Goal: Task Accomplishment & Management: Manage account settings

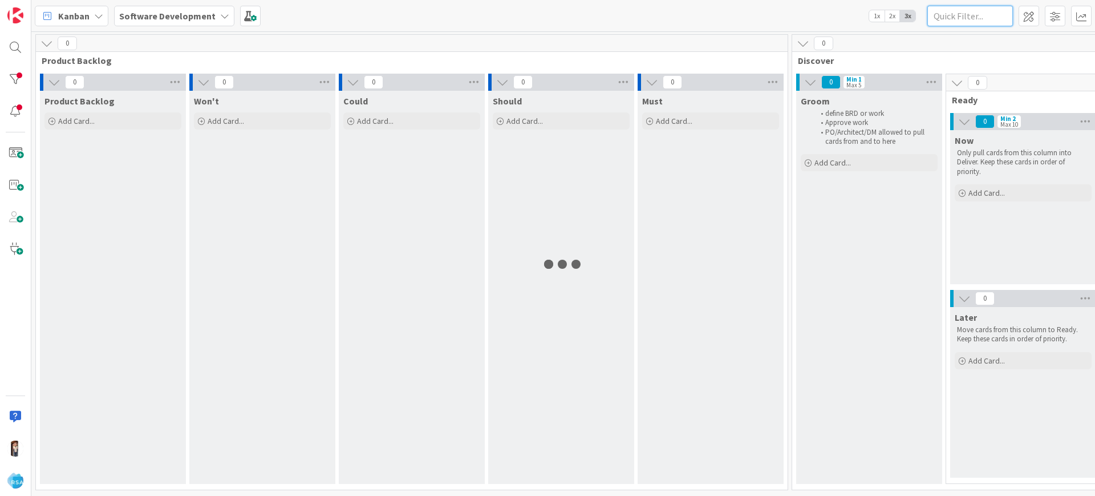
click at [979, 22] on input "text" at bounding box center [970, 16] width 86 height 21
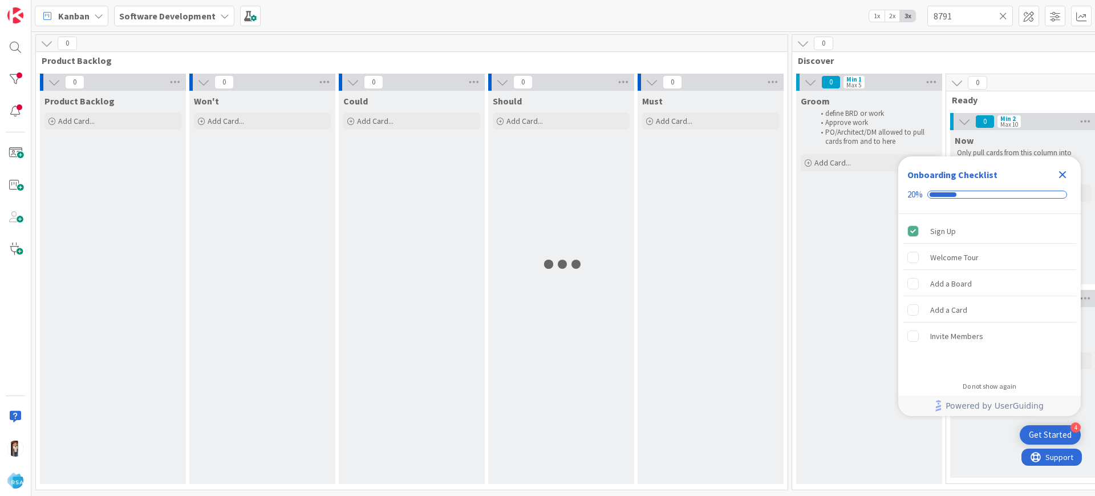
click at [1060, 172] on icon "Close Checklist" at bounding box center [1062, 174] width 7 height 7
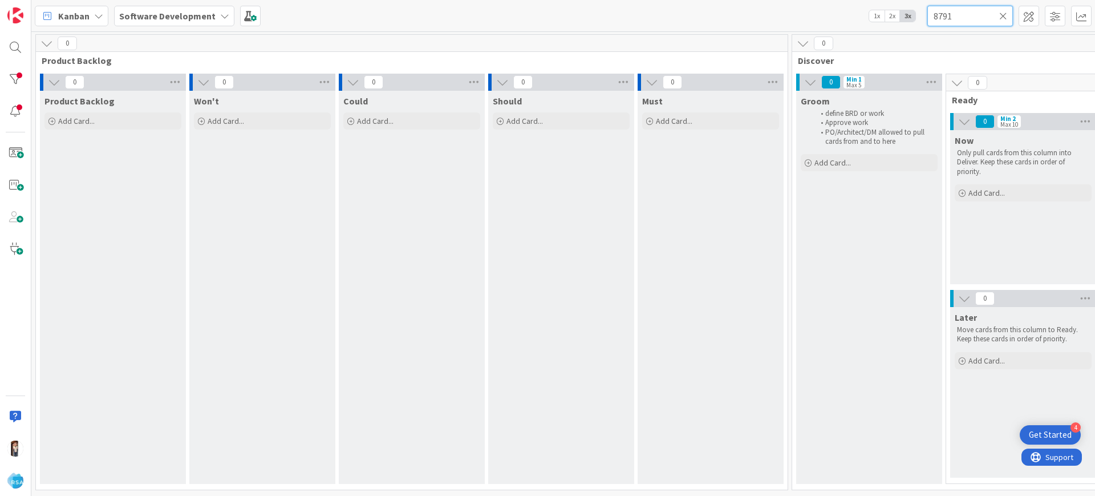
click at [967, 18] on input "8791" at bounding box center [970, 16] width 86 height 21
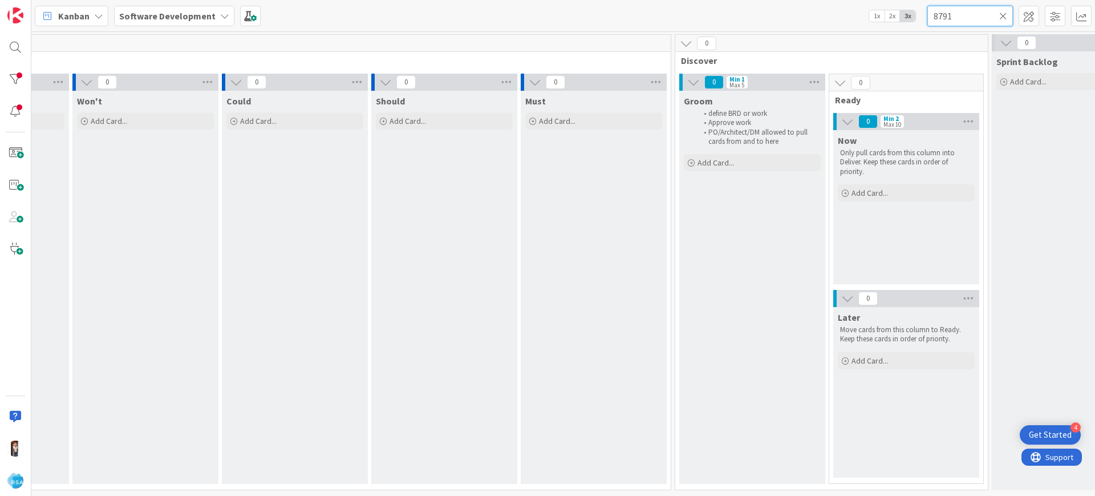
scroll to position [6, 0]
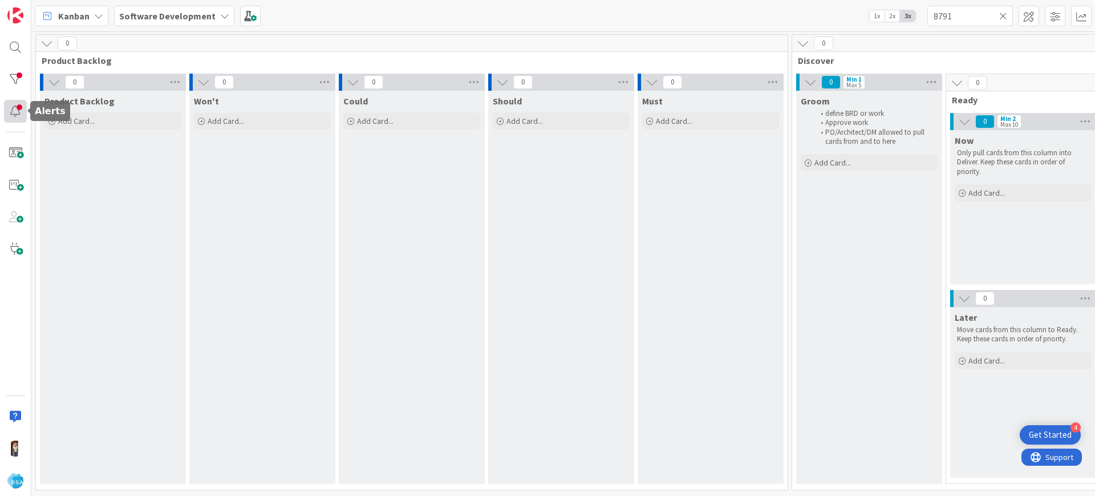
click at [15, 113] on div at bounding box center [15, 111] width 23 height 23
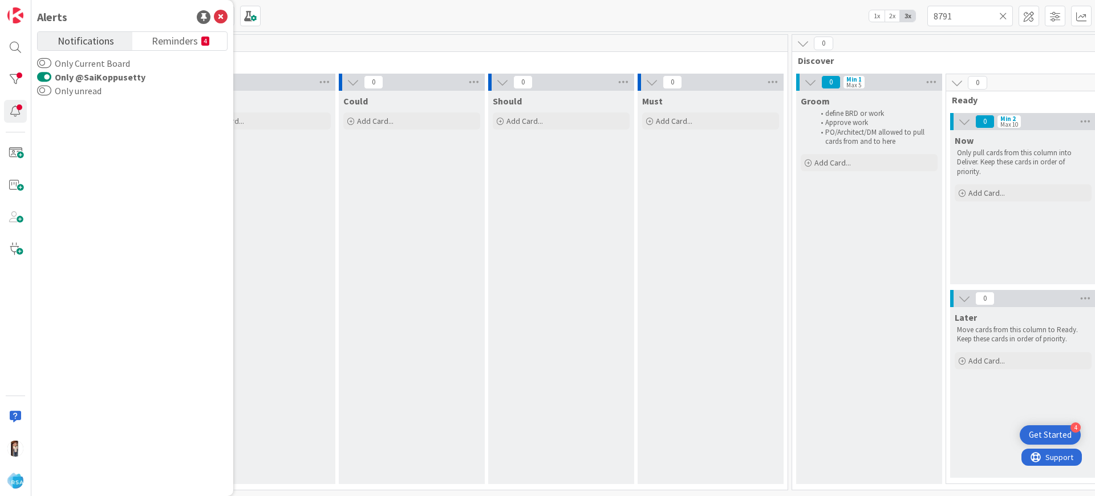
click at [42, 79] on button "Only @SaiKoppusetty" at bounding box center [44, 76] width 14 height 11
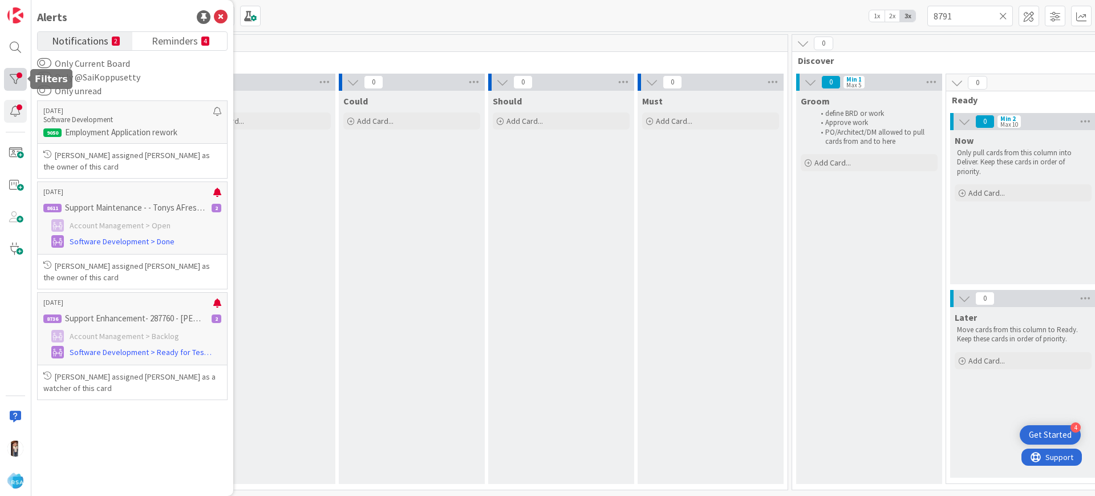
click at [11, 75] on div at bounding box center [15, 79] width 23 height 23
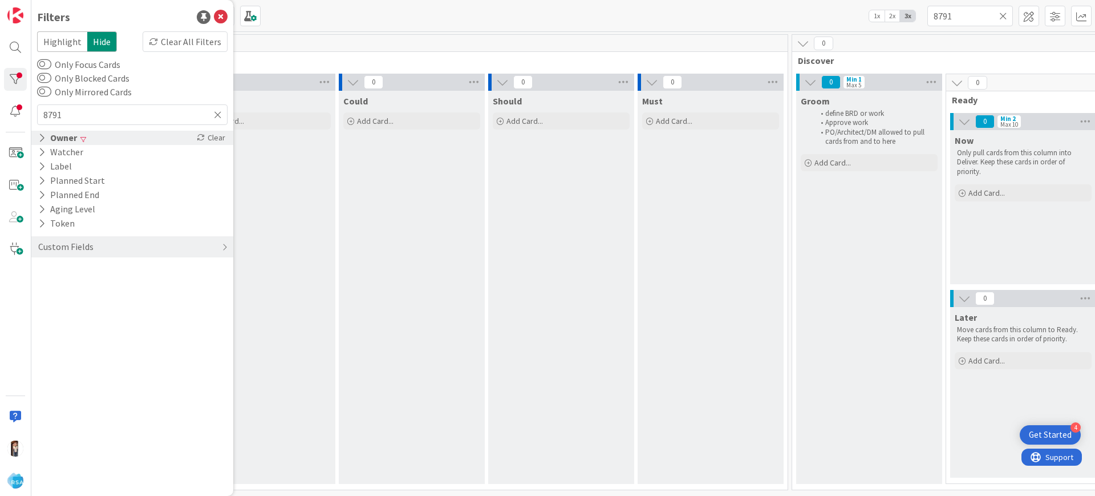
click at [46, 138] on div "Owner" at bounding box center [57, 138] width 41 height 14
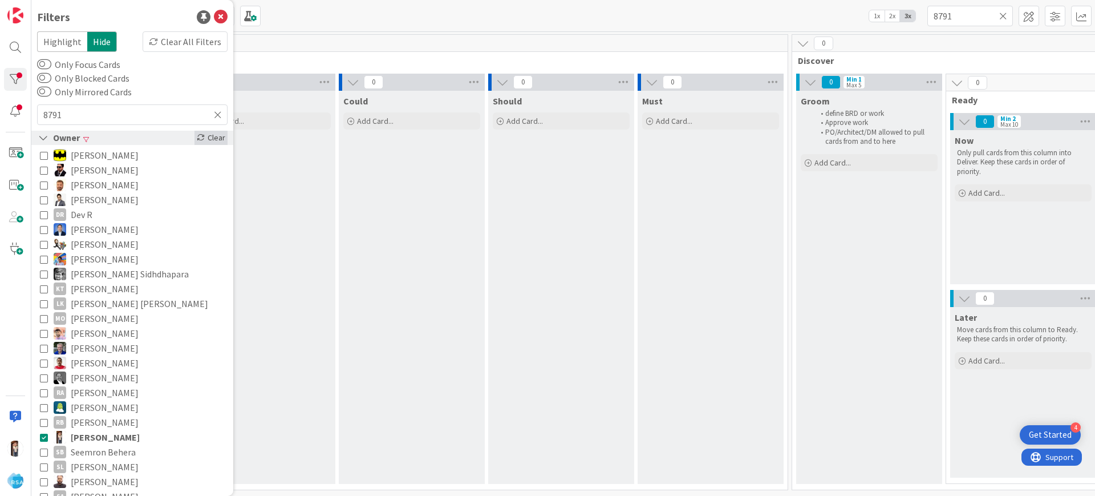
click at [204, 135] on div "Clear" at bounding box center [210, 138] width 33 height 14
click at [963, 15] on input "8791" at bounding box center [970, 16] width 86 height 21
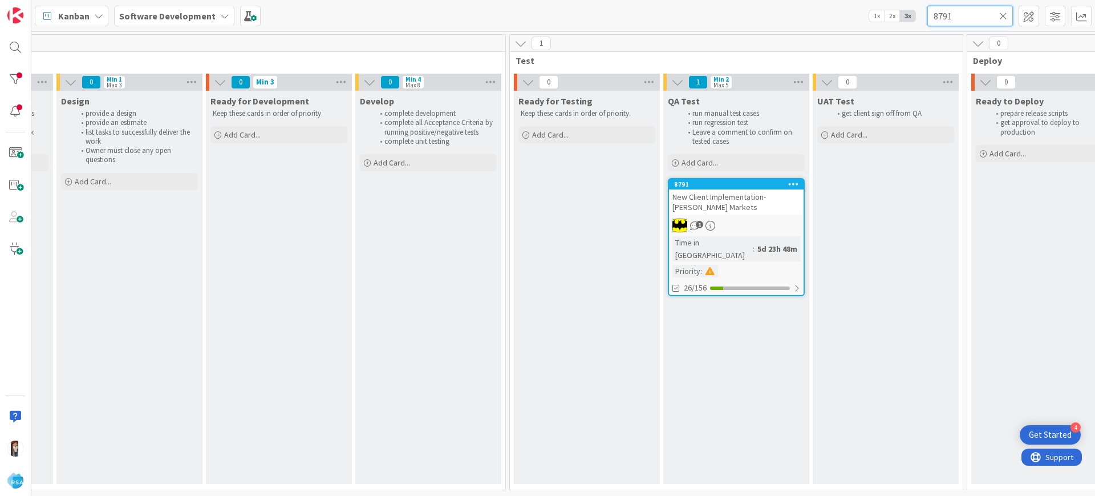
scroll to position [6, 1402]
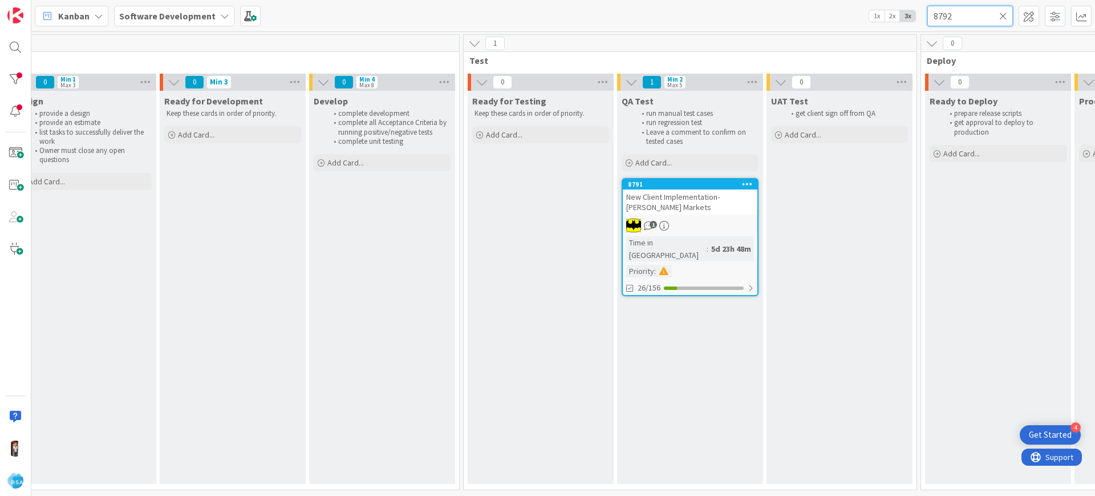
type input "8792"
click at [680, 194] on span "New Client Implementation- Super 1 Foods" at bounding box center [686, 202] width 121 height 21
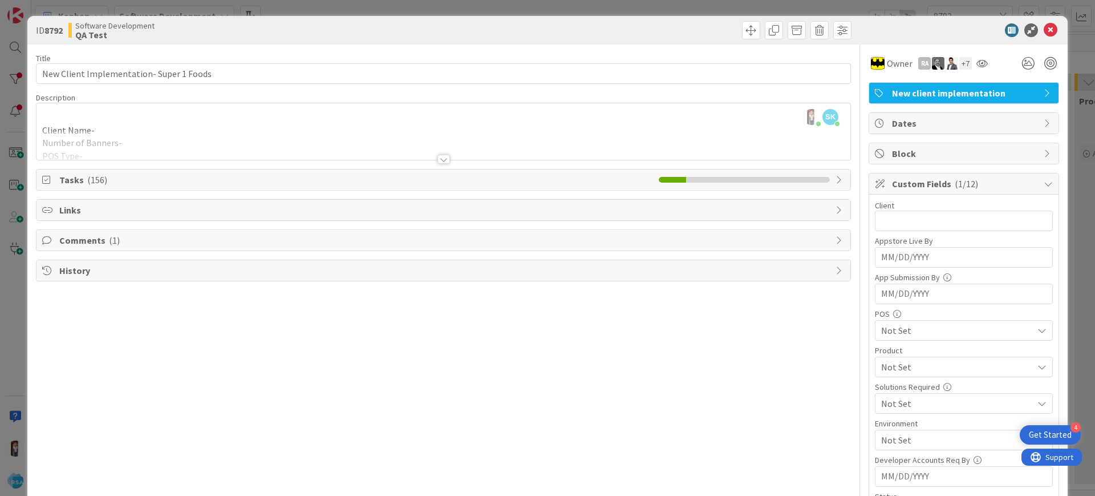
click at [959, 62] on div "+ 7" at bounding box center [965, 63] width 13 height 13
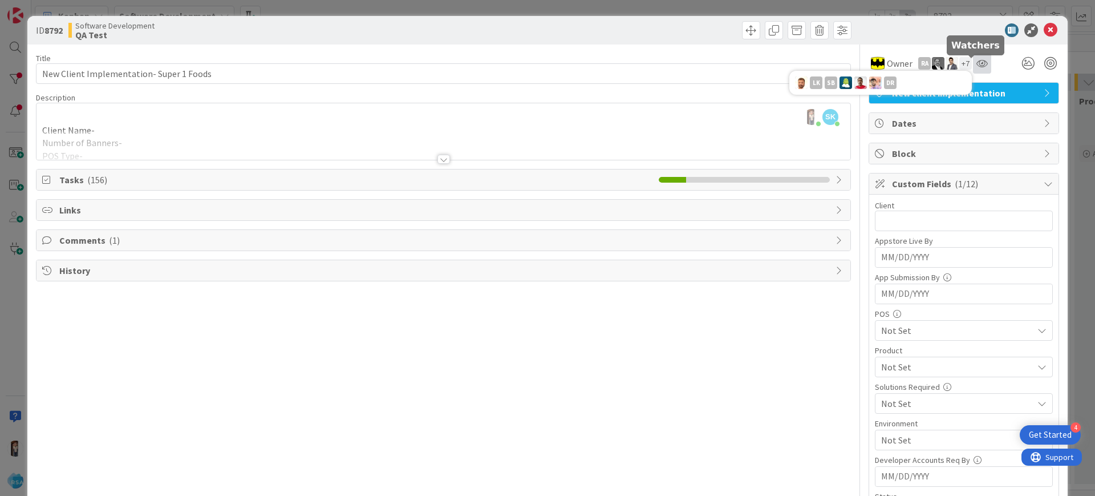
click at [976, 65] on icon at bounding box center [981, 63] width 11 height 9
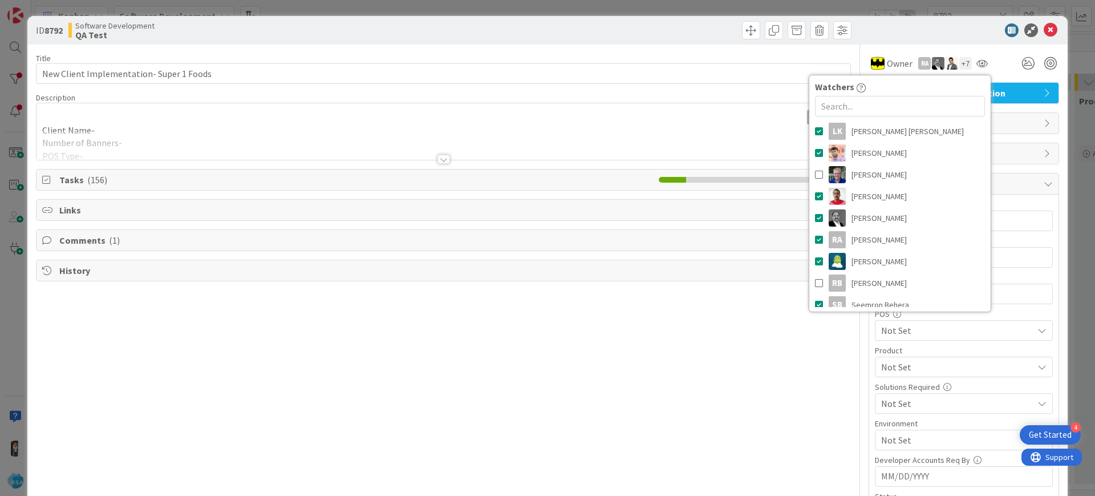
scroll to position [226, 0]
click at [167, 174] on span "Tasks ( 156 )" at bounding box center [356, 180] width 594 height 14
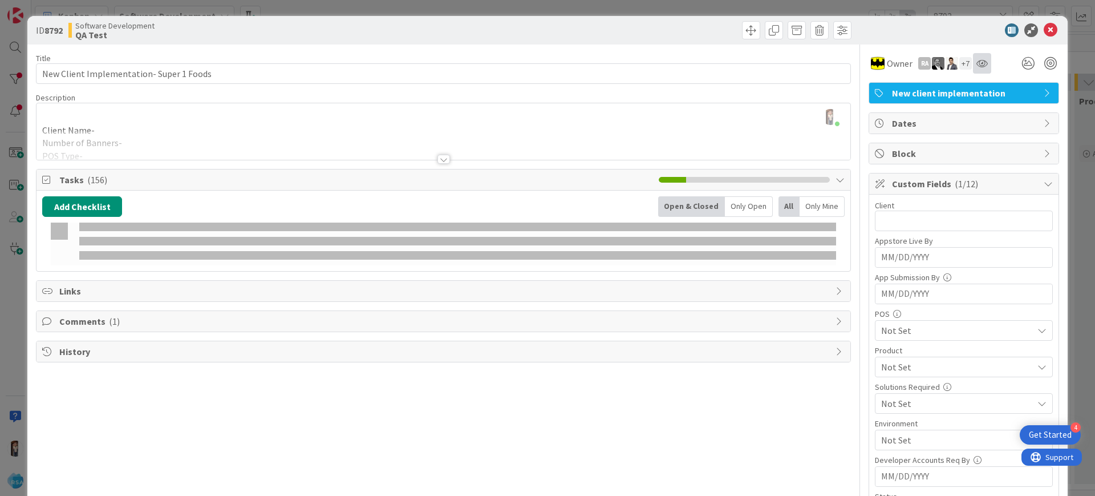
click at [976, 62] on icon at bounding box center [981, 63] width 11 height 9
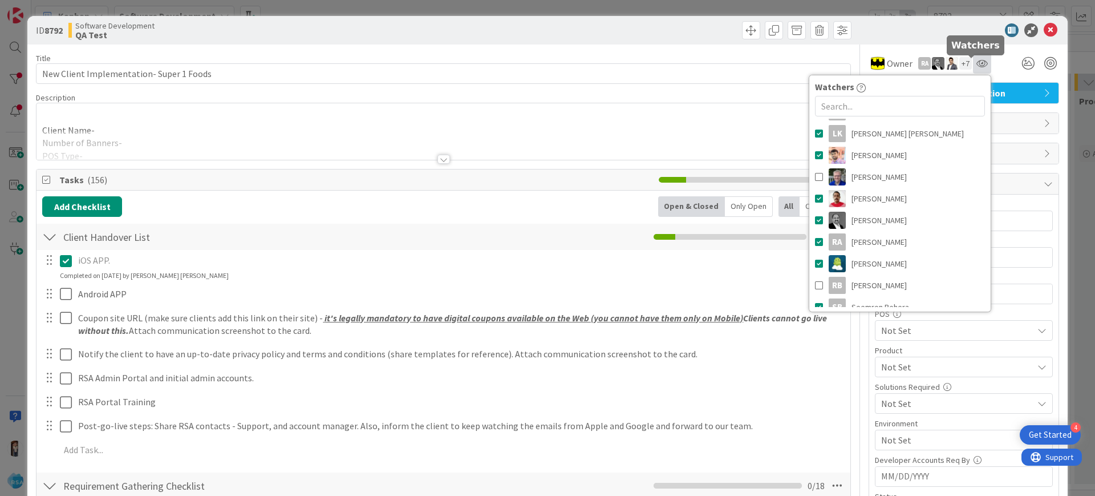
click at [976, 62] on icon at bounding box center [981, 63] width 11 height 9
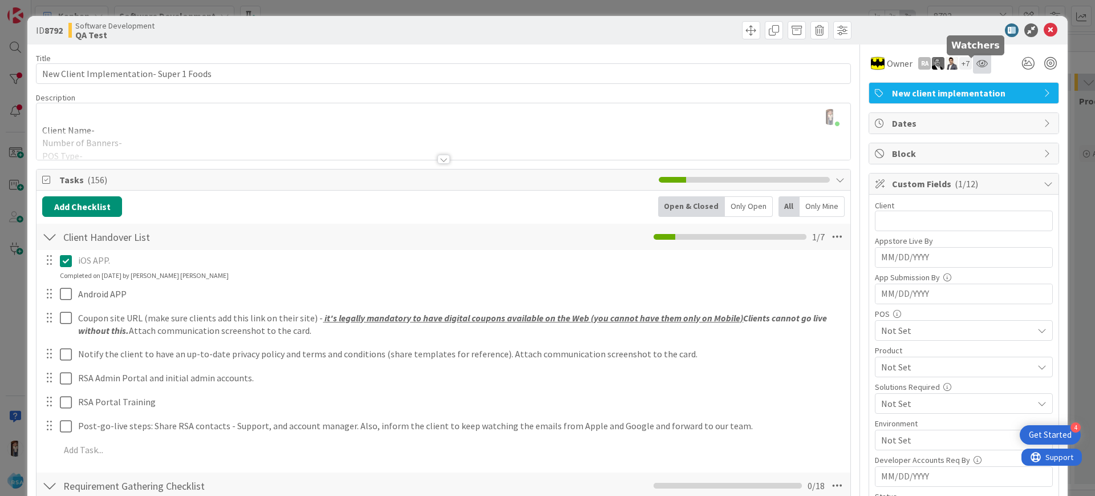
click at [976, 64] on icon at bounding box center [981, 63] width 11 height 9
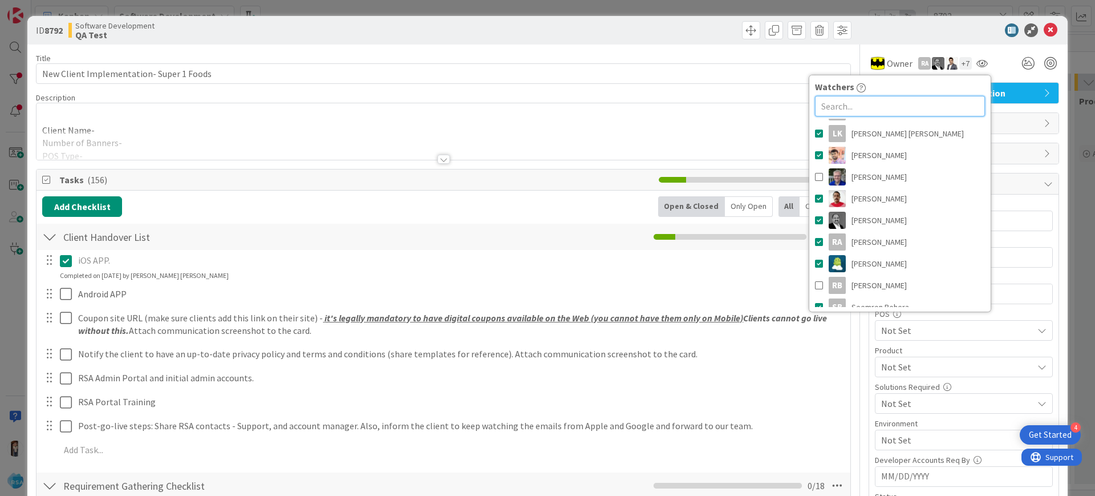
click at [873, 96] on input "text" at bounding box center [900, 106] width 170 height 21
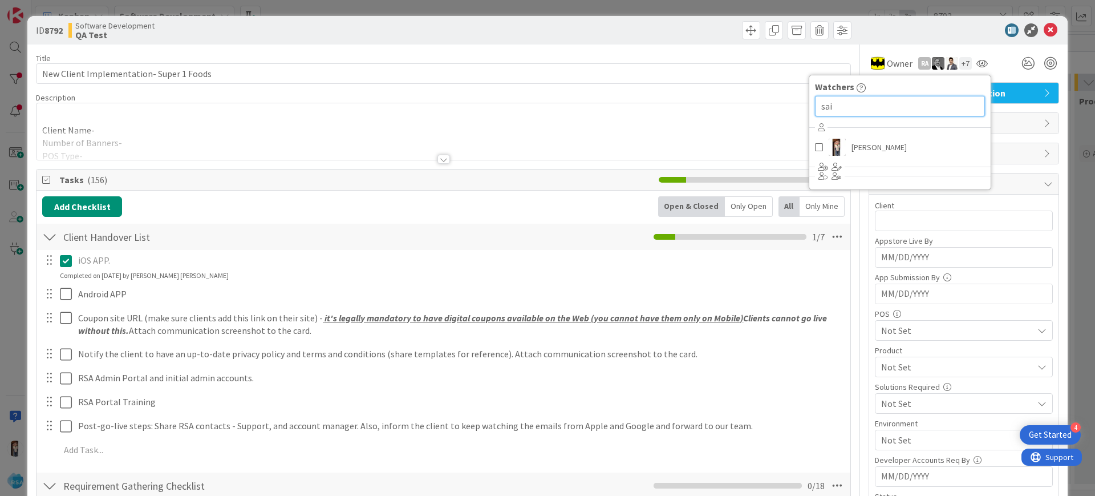
scroll to position [0, 0]
type input "sai"
click at [815, 149] on span at bounding box center [819, 147] width 8 height 17
click at [575, 214] on div "Add Checklist Open & Closed Only Open All Only Mine" at bounding box center [443, 206] width 802 height 21
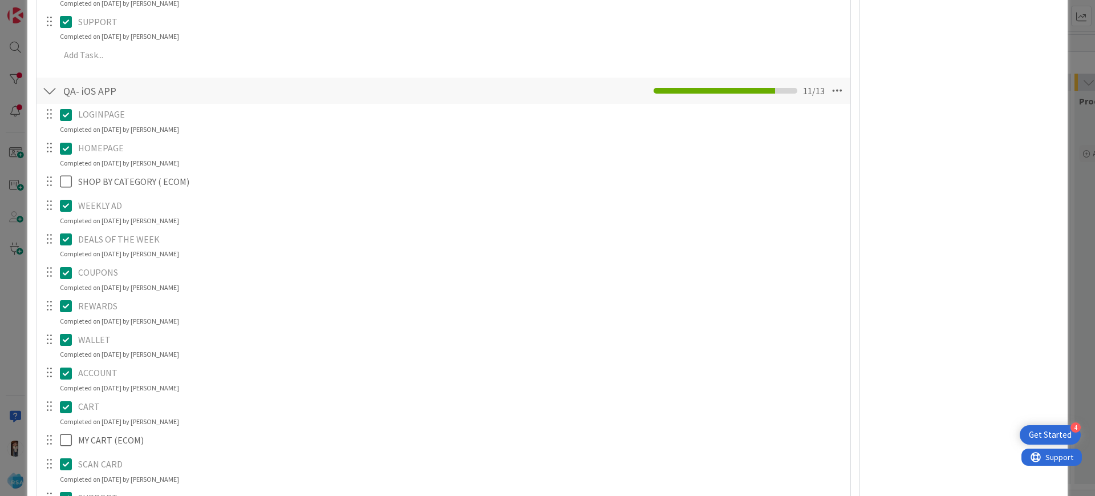
scroll to position [4807, 0]
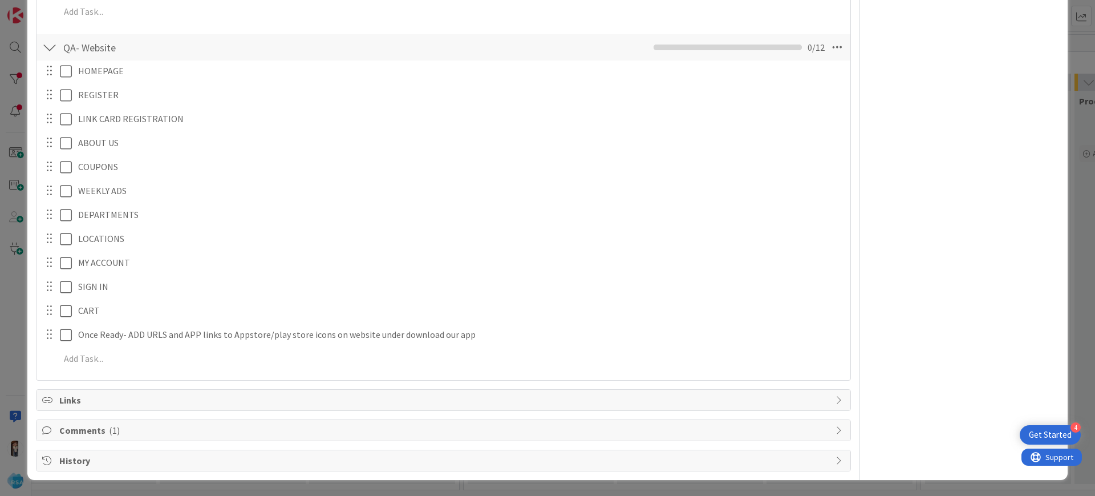
click at [494, 407] on div "Links" at bounding box center [443, 399] width 814 height 21
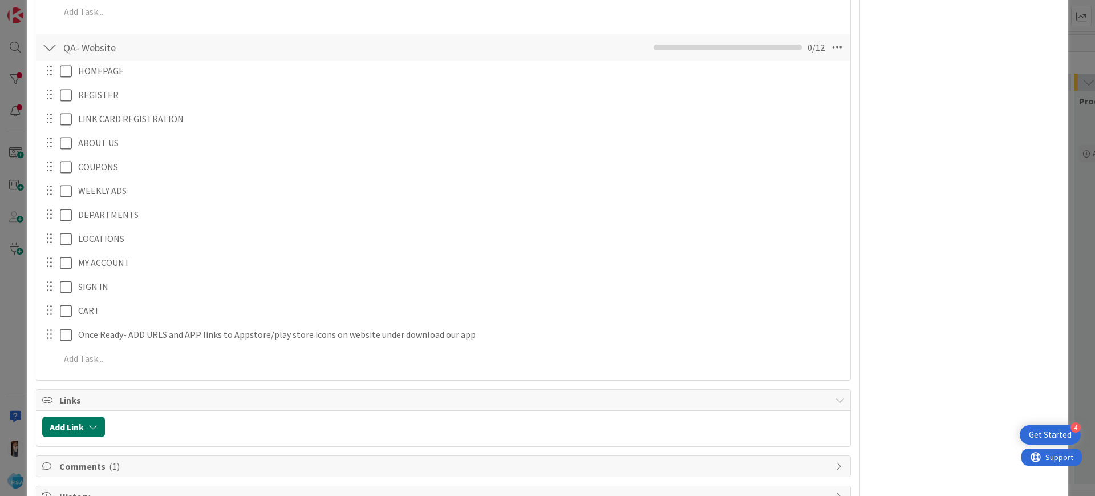
click at [88, 427] on icon "button" at bounding box center [92, 426] width 9 height 9
click at [155, 344] on div "Existing" at bounding box center [167, 346] width 79 height 19
click at [109, 367] on span "Current Board" at bounding box center [83, 372] width 55 height 11
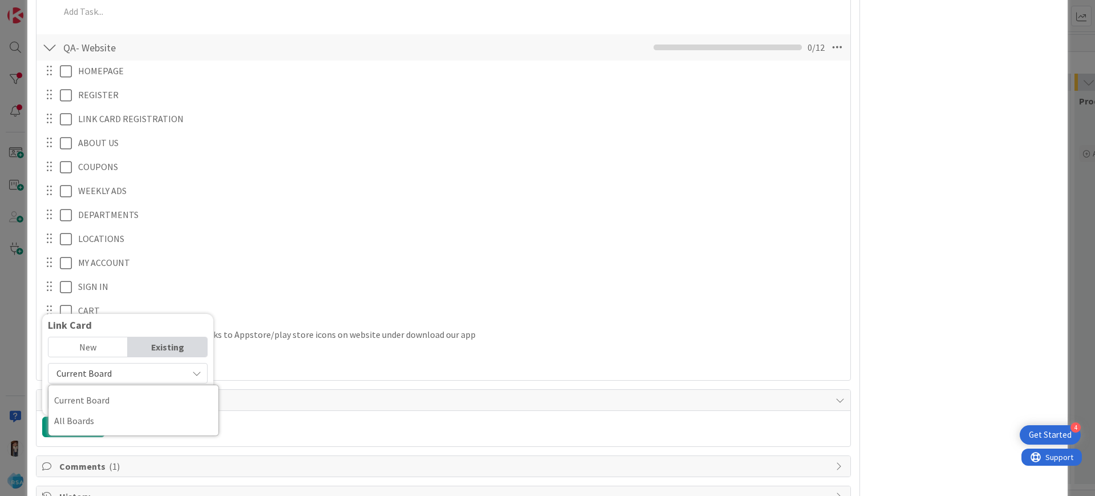
click at [109, 367] on span "Current Board" at bounding box center [83, 372] width 55 height 11
click at [108, 396] on input "text" at bounding box center [128, 399] width 160 height 21
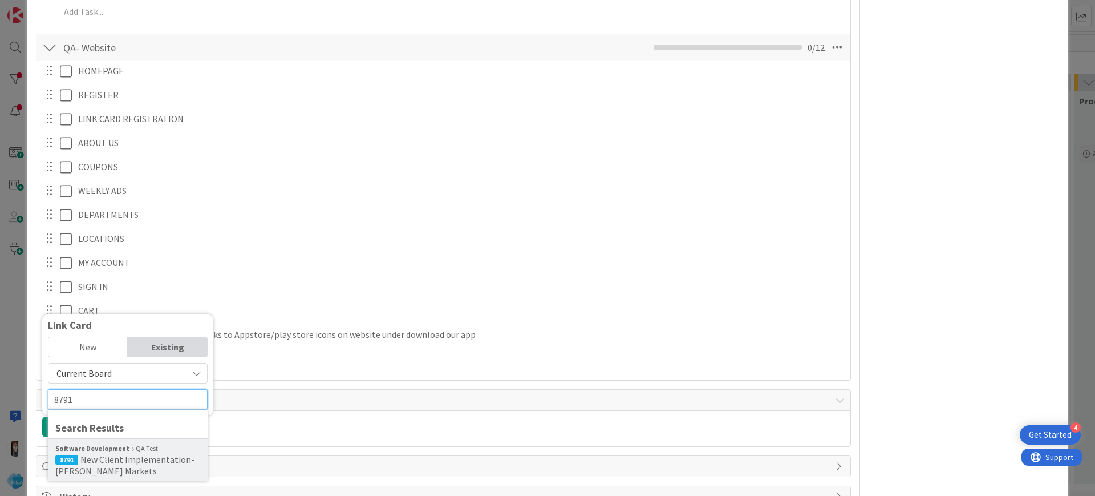
type input "8791"
click at [152, 459] on span "New Client Implementation- [PERSON_NAME] Markets" at bounding box center [124, 464] width 139 height 23
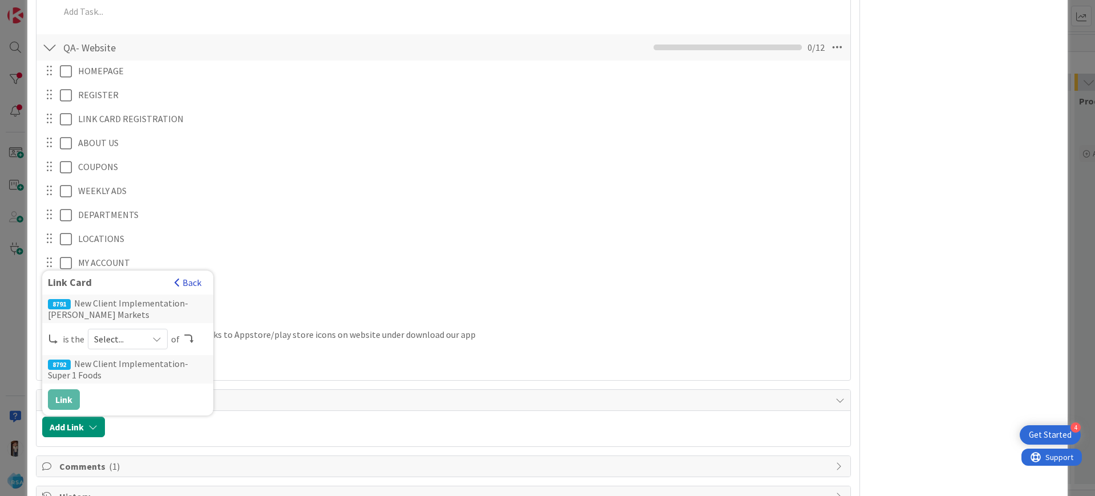
click at [180, 283] on span "button" at bounding box center [177, 282] width 6 height 9
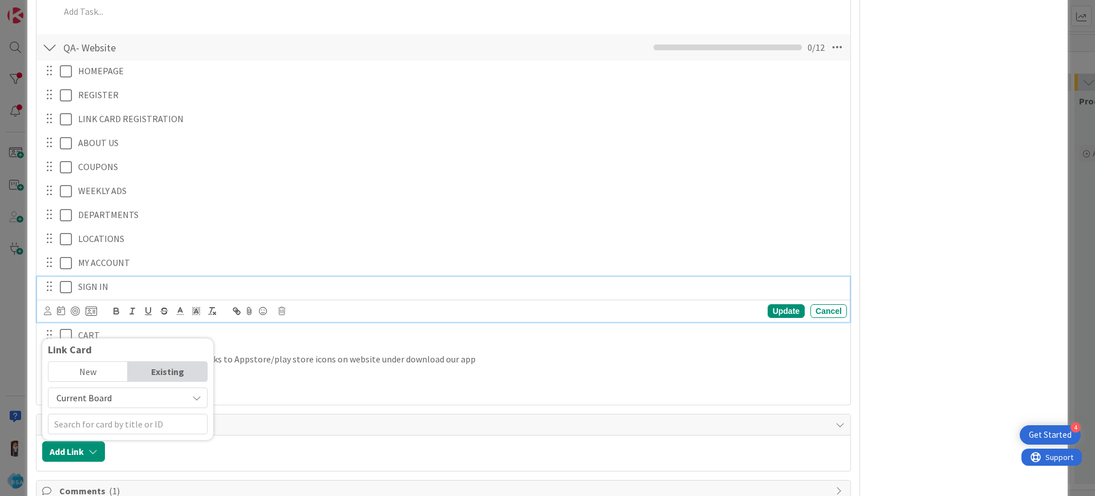
click at [161, 278] on div "SIGN IN" at bounding box center [460, 287] width 773 height 20
click at [63, 289] on icon at bounding box center [68, 287] width 17 height 14
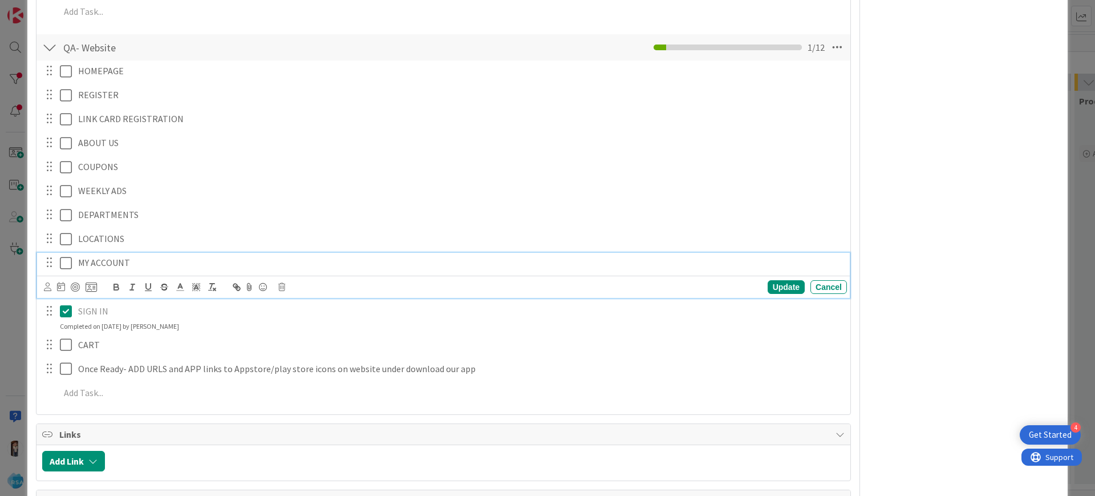
click at [65, 261] on icon at bounding box center [68, 263] width 17 height 14
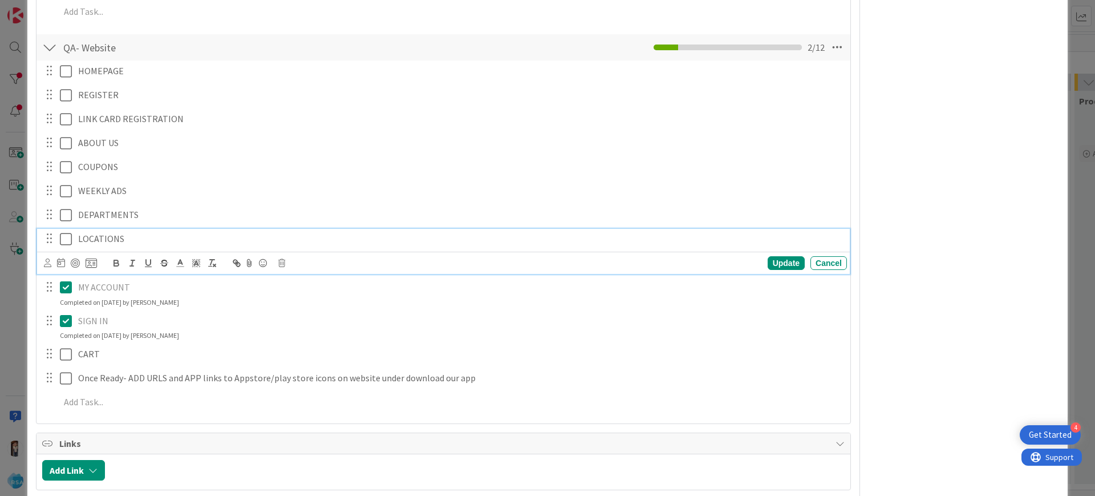
click at [65, 237] on icon at bounding box center [68, 239] width 17 height 14
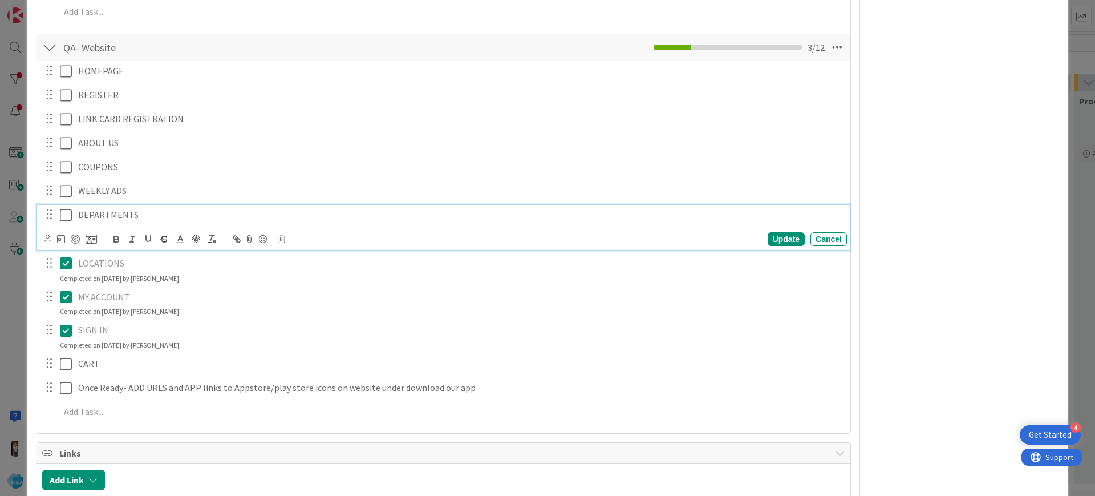
click at [65, 219] on icon at bounding box center [68, 215] width 17 height 14
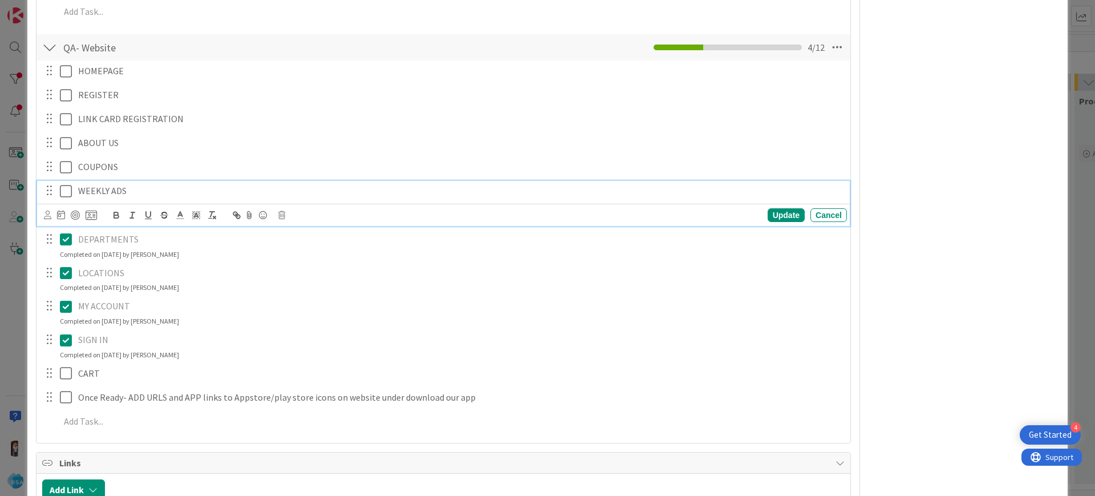
click at [65, 184] on icon at bounding box center [68, 191] width 17 height 14
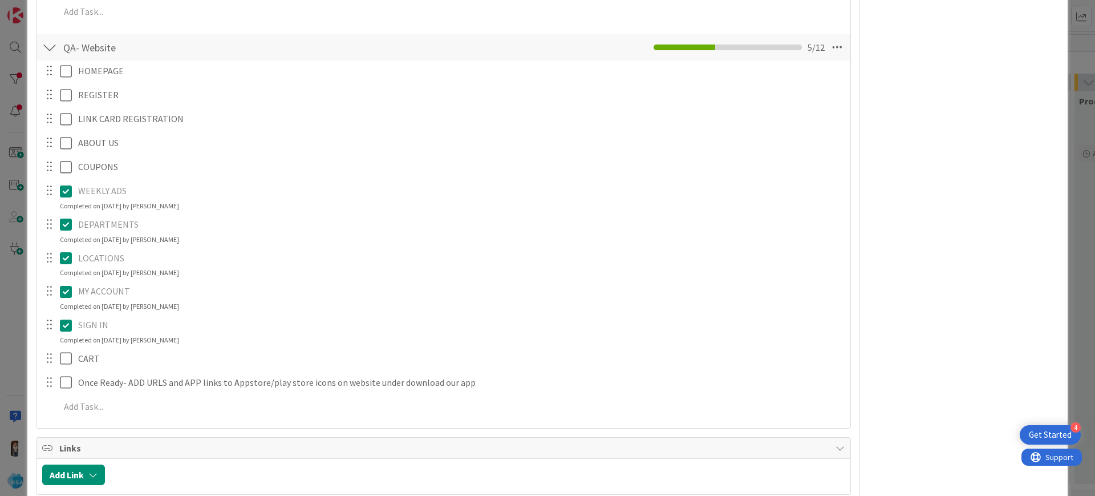
click at [65, 184] on icon at bounding box center [68, 191] width 17 height 14
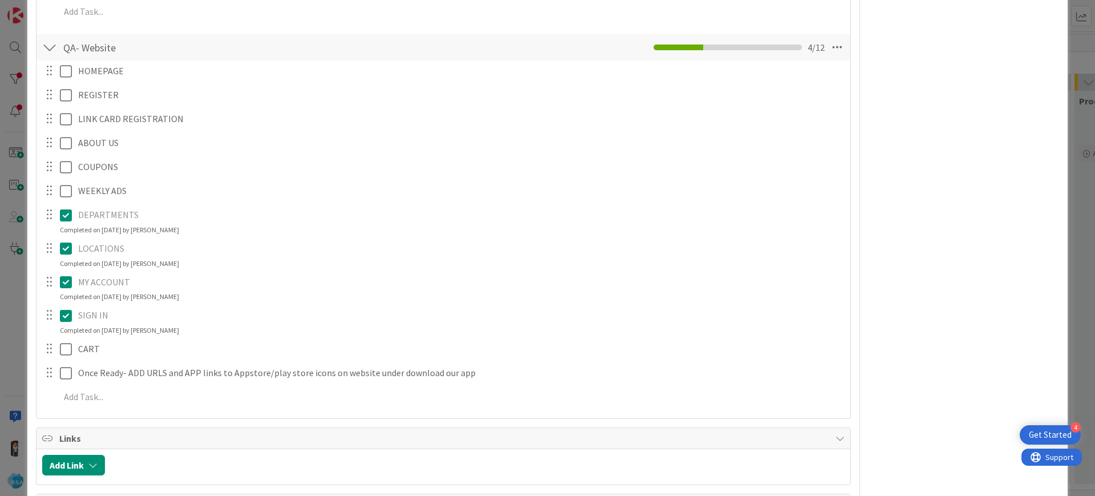
click at [66, 232] on div "DEPARTMENTS Update Cancel Completed on [DATE] by [PERSON_NAME]" at bounding box center [443, 220] width 813 height 30
click at [64, 209] on icon at bounding box center [68, 215] width 17 height 14
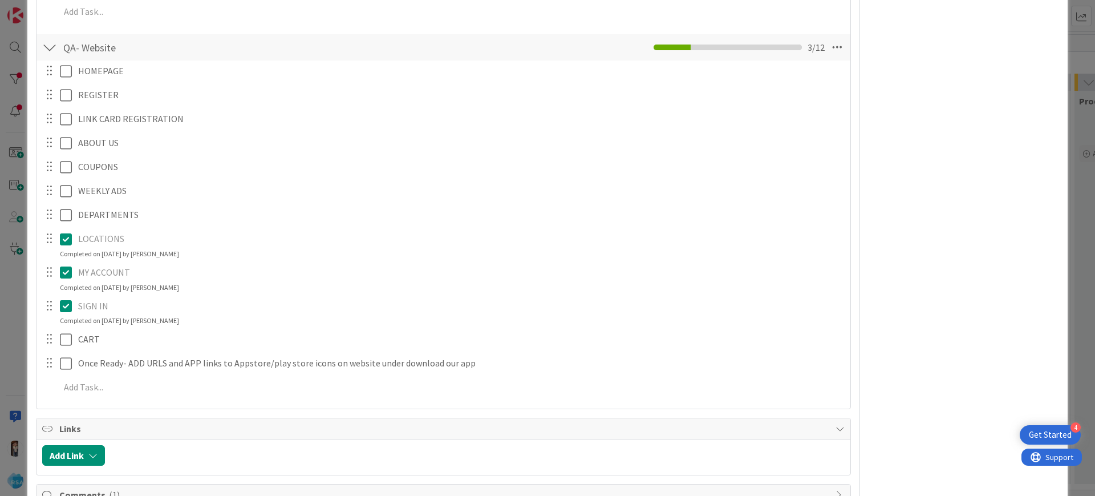
click at [66, 261] on div "HOMEPAGE Update Cancel REGISTER Update Cancel LINK CARD REGISTRATION Update Can…" at bounding box center [443, 230] width 802 height 341
click at [65, 270] on icon at bounding box center [68, 272] width 17 height 14
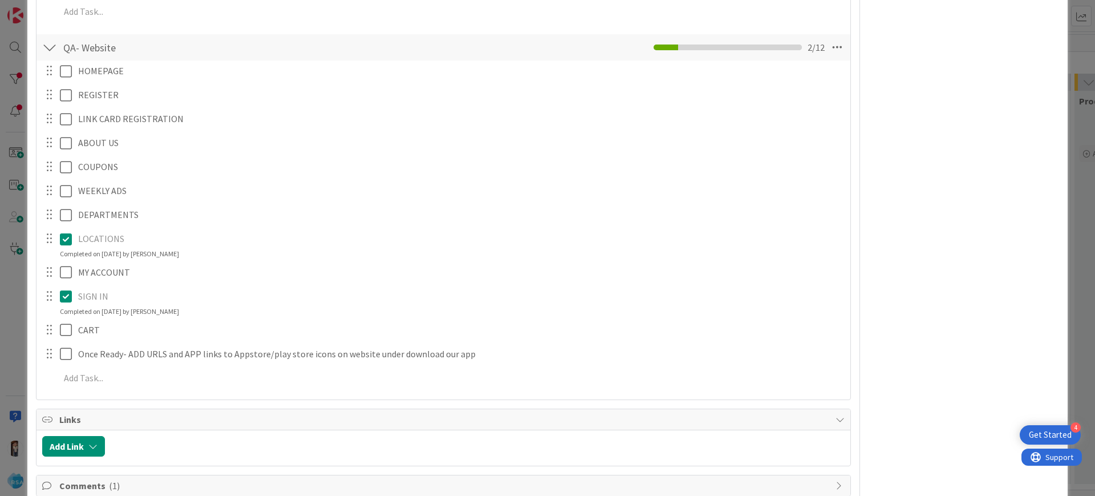
click at [67, 245] on icon at bounding box center [68, 239] width 17 height 14
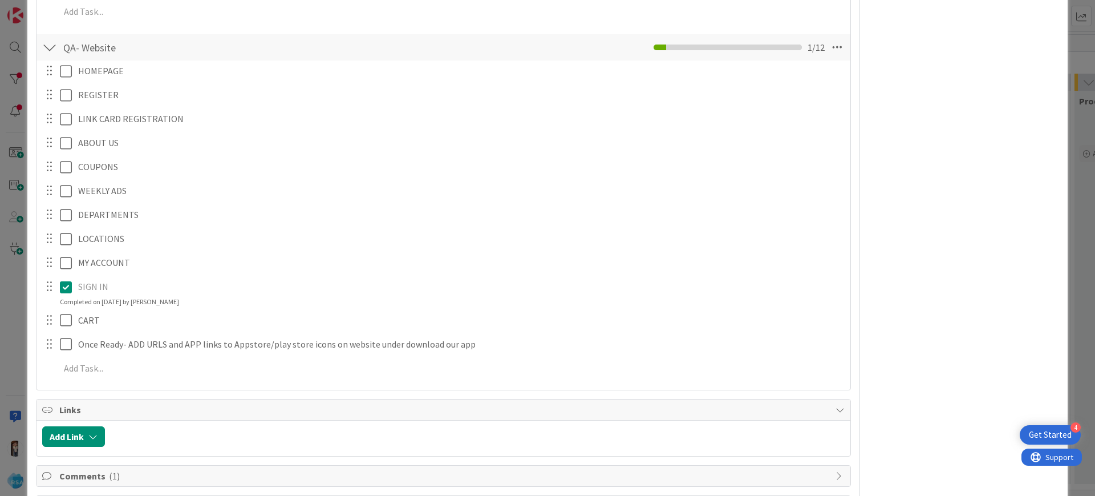
click at [63, 306] on div "SIGN IN Update Cancel Completed on [DATE] by [PERSON_NAME]" at bounding box center [443, 292] width 813 height 30
click at [66, 292] on icon at bounding box center [68, 287] width 17 height 14
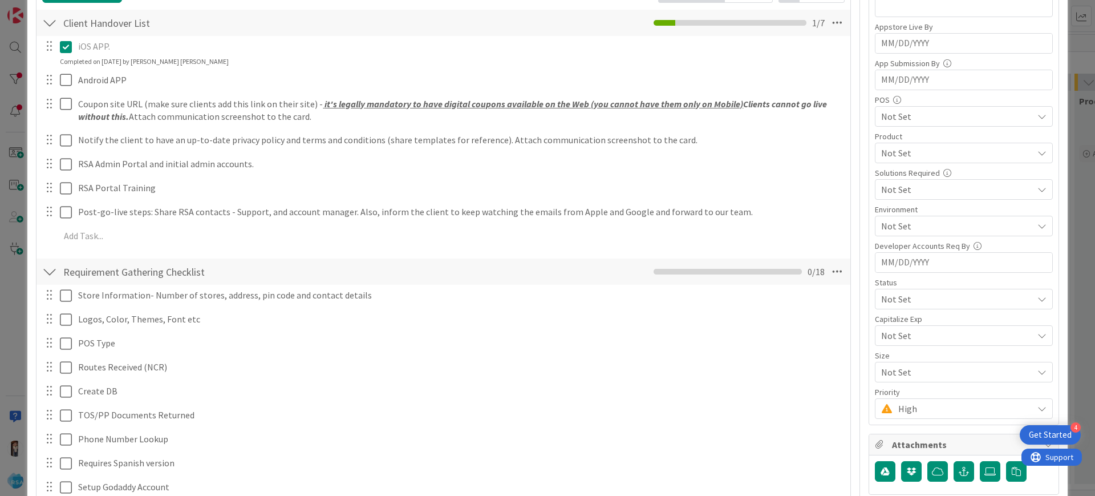
scroll to position [0, 0]
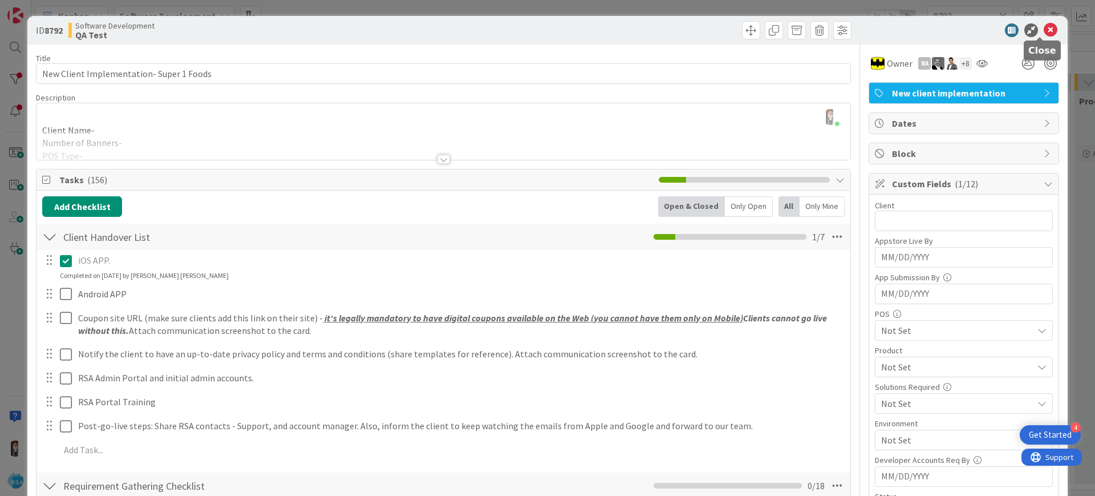
click at [1044, 31] on icon at bounding box center [1051, 30] width 14 height 14
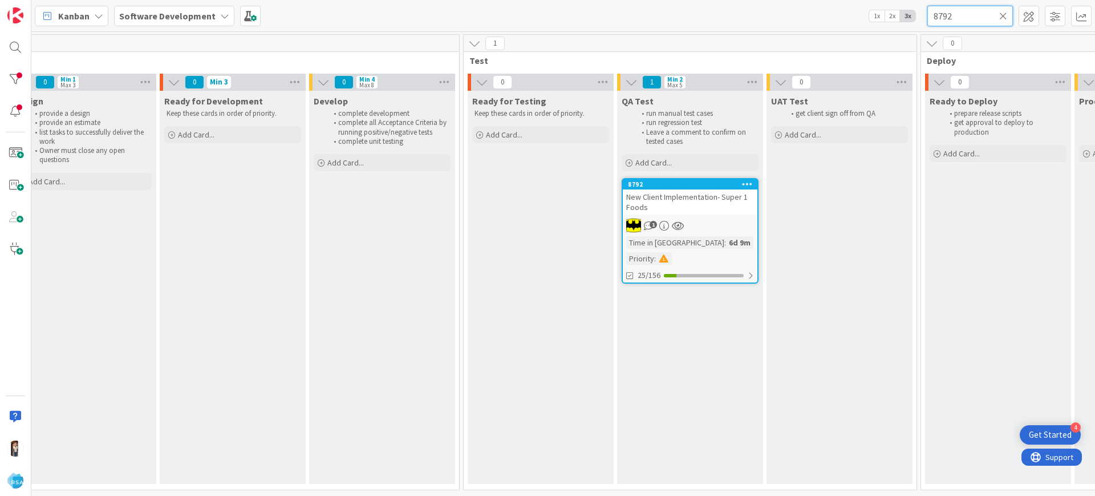
click at [976, 19] on input "8792" at bounding box center [970, 16] width 86 height 21
type input "8791"
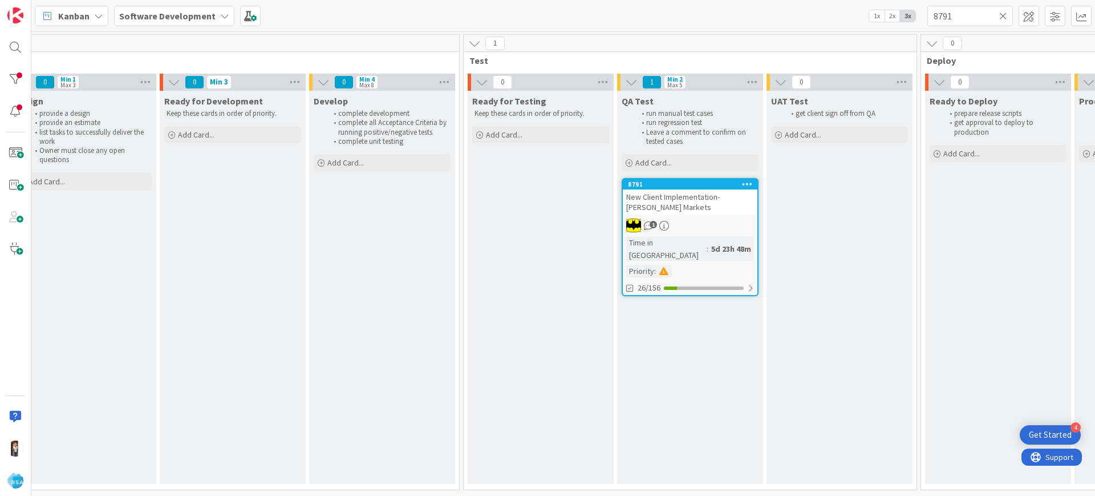
click at [644, 197] on span "New Client Implementation- [PERSON_NAME] Markets" at bounding box center [673, 202] width 94 height 21
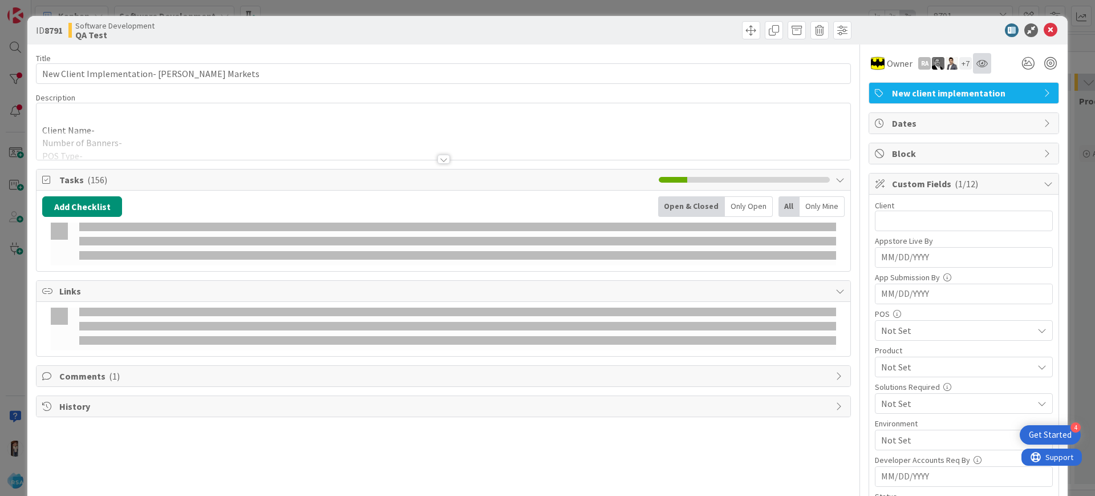
click at [976, 59] on icon at bounding box center [981, 63] width 11 height 9
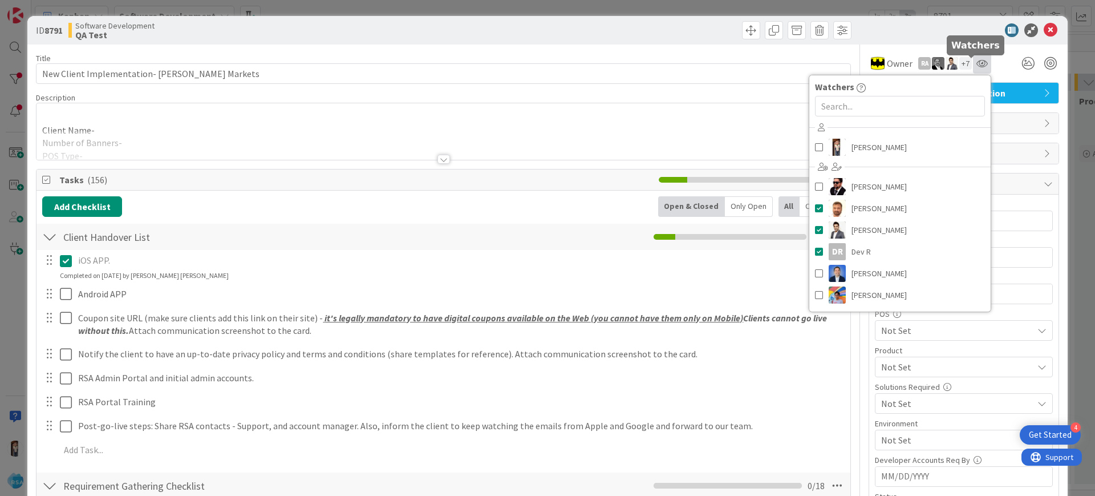
click at [976, 64] on icon at bounding box center [981, 63] width 11 height 9
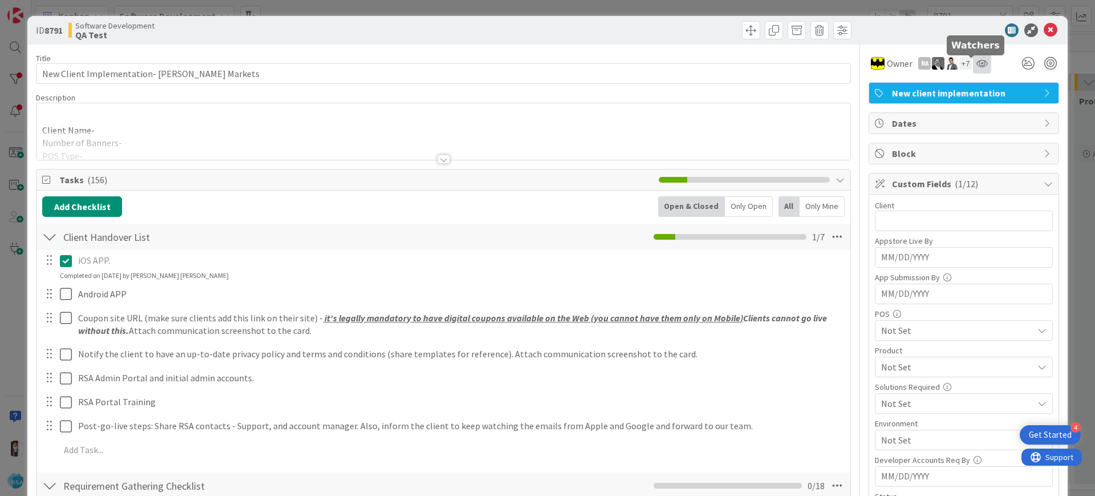
click at [976, 64] on icon at bounding box center [981, 63] width 11 height 9
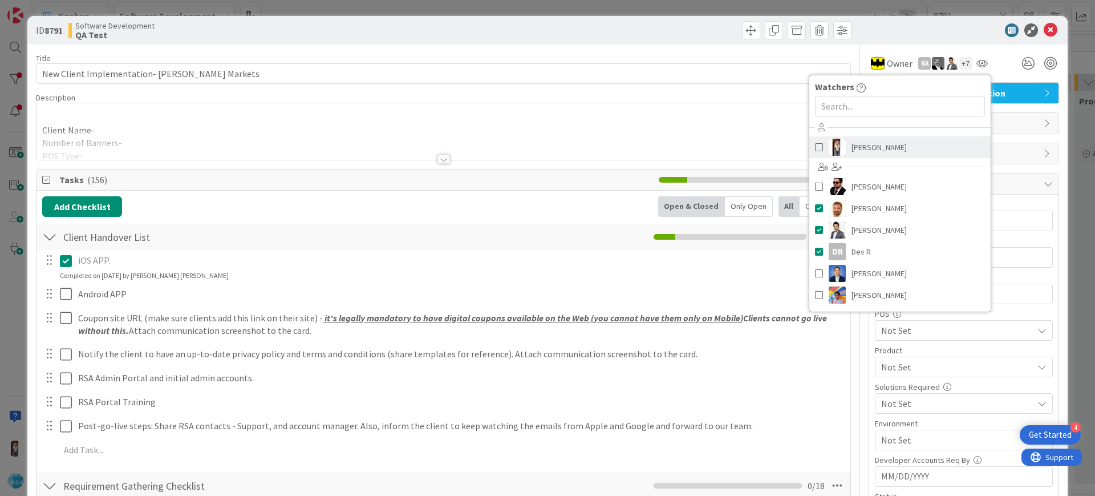
click at [815, 148] on span at bounding box center [819, 147] width 8 height 17
click at [709, 132] on div at bounding box center [443, 145] width 814 height 29
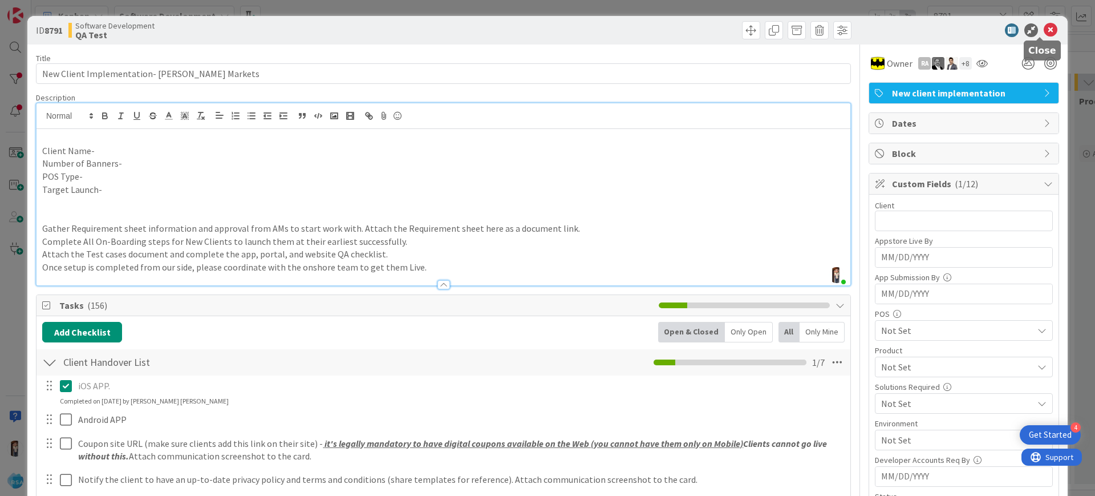
click at [1044, 31] on icon at bounding box center [1051, 30] width 14 height 14
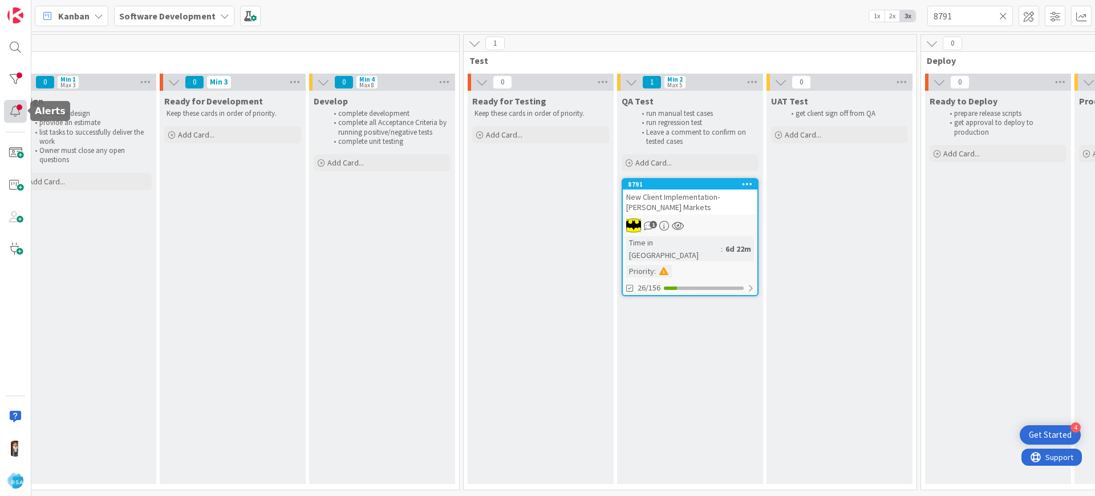
click at [11, 109] on div at bounding box center [15, 111] width 23 height 23
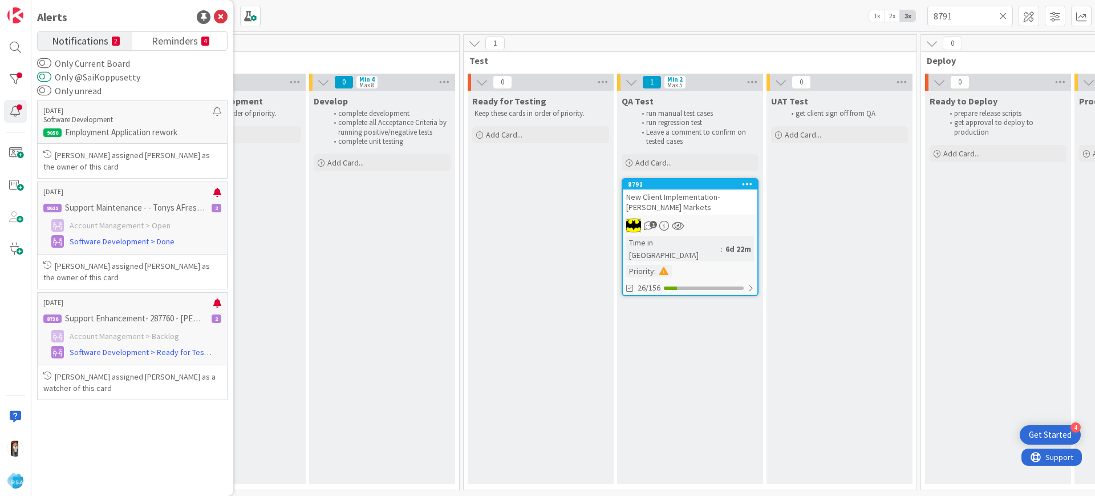
click at [42, 79] on button "Only @SaiKoppusetty" at bounding box center [44, 76] width 14 height 11
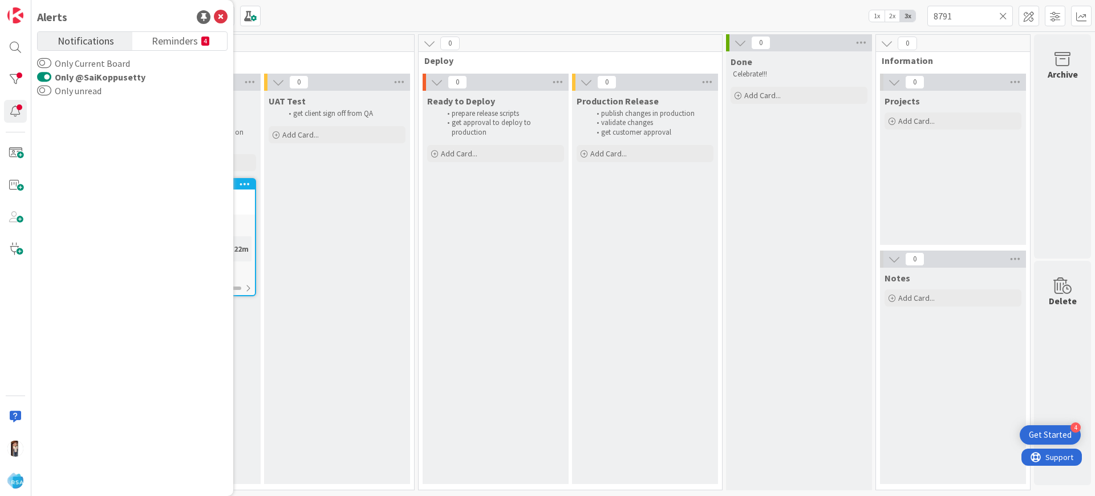
scroll to position [6, 947]
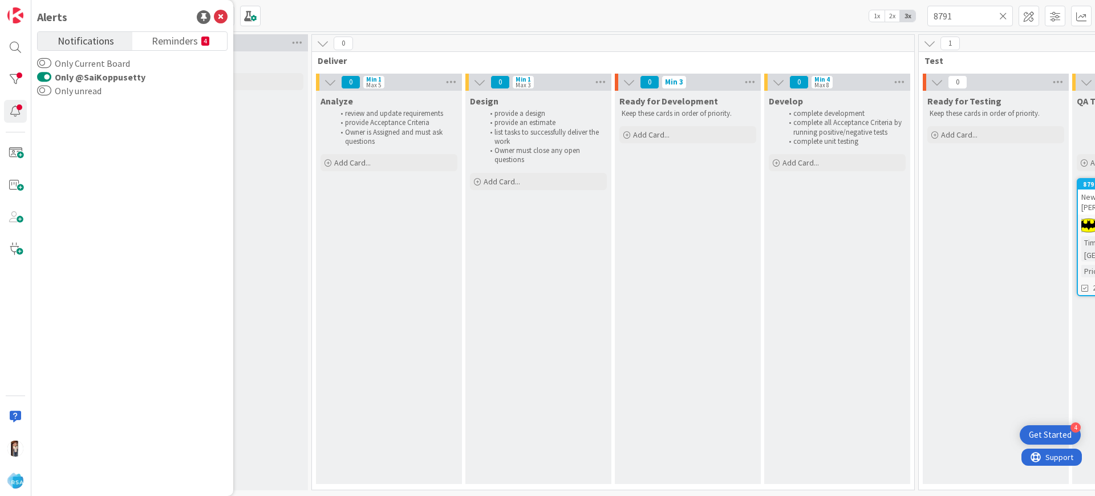
click at [1003, 14] on icon at bounding box center [1003, 16] width 8 height 10
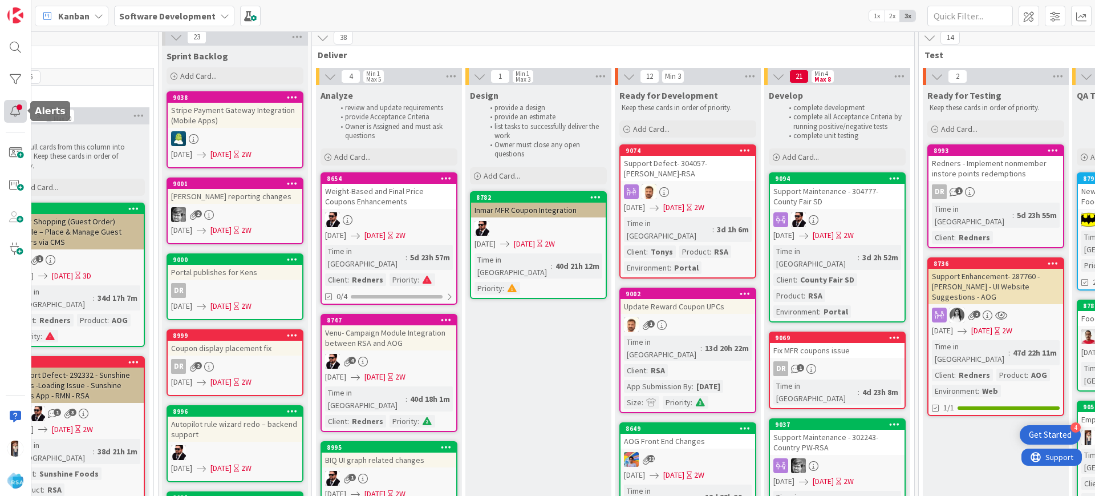
click at [26, 111] on div at bounding box center [15, 111] width 23 height 23
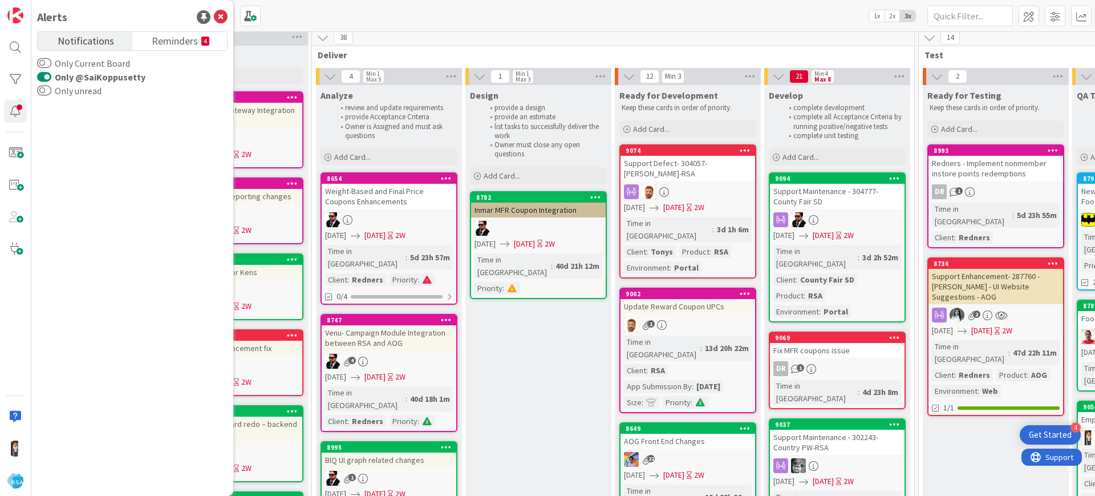
click at [44, 71] on button "Only @SaiKoppusetty" at bounding box center [44, 76] width 14 height 11
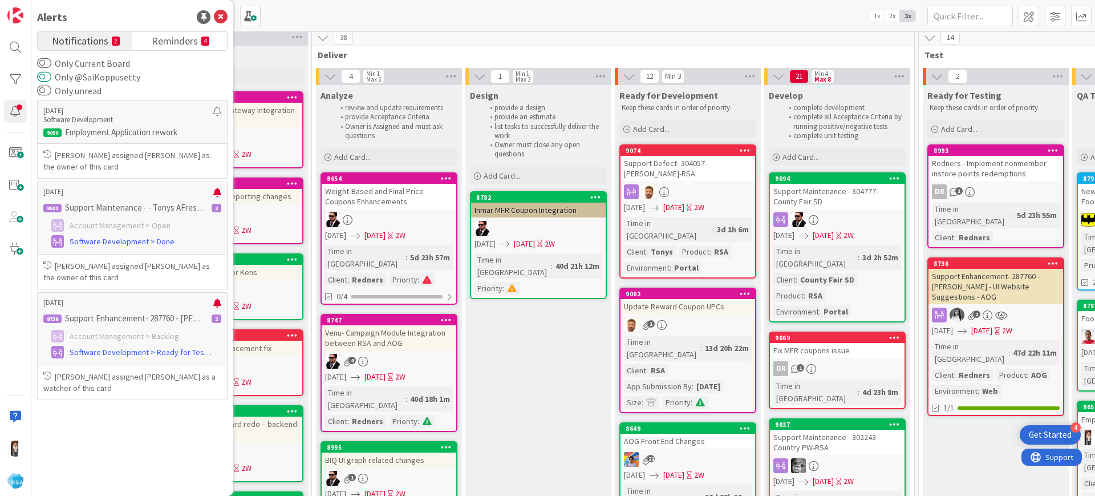
click at [45, 75] on button "Only @SaiKoppusetty" at bounding box center [44, 76] width 14 height 11
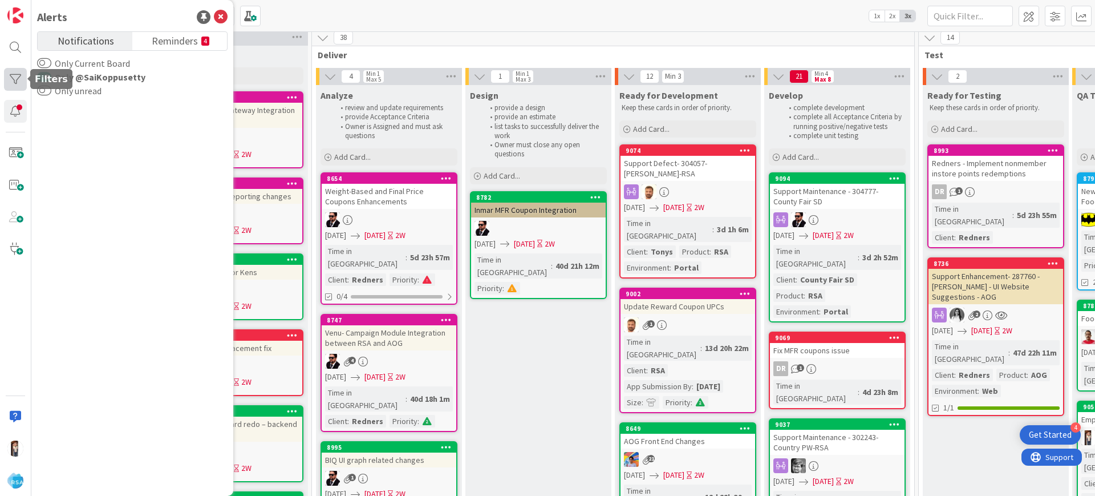
click at [12, 76] on div at bounding box center [15, 79] width 23 height 23
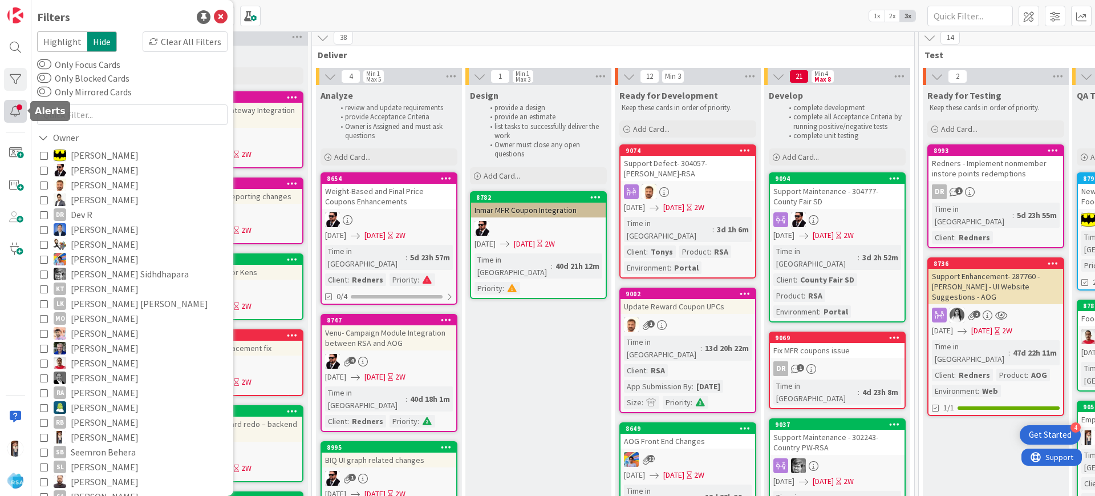
click at [18, 107] on div at bounding box center [15, 111] width 23 height 23
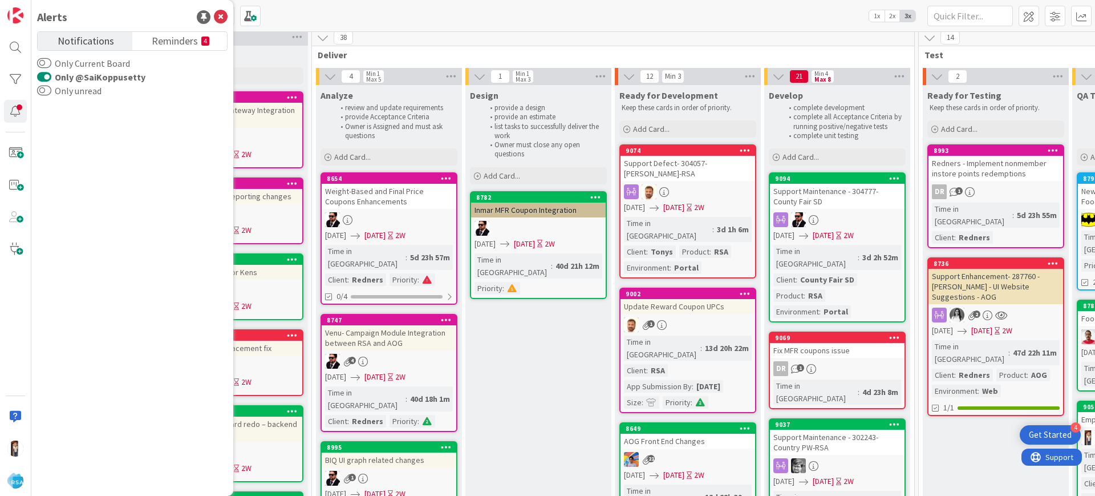
click at [43, 78] on button "Only @SaiKoppusetty" at bounding box center [44, 76] width 14 height 11
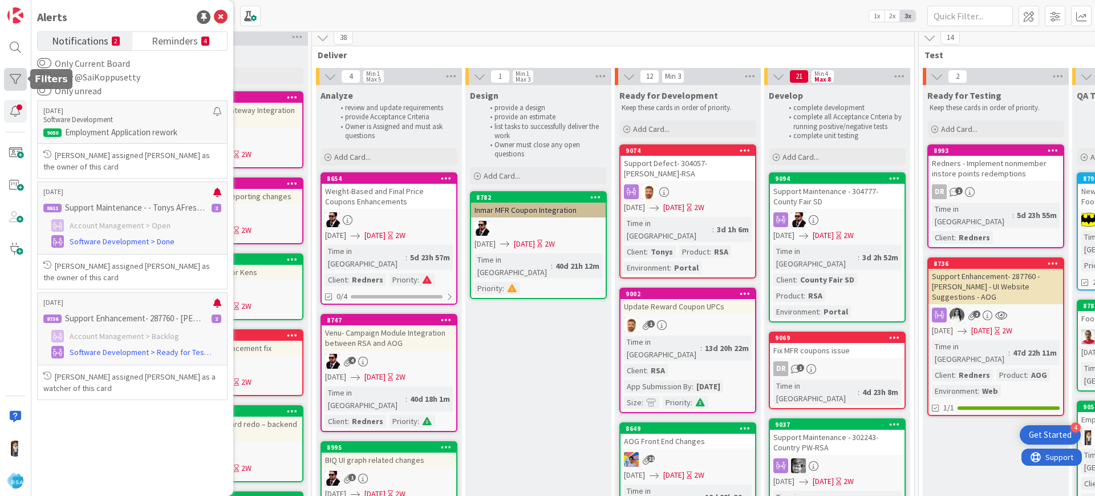
click at [6, 86] on div at bounding box center [15, 79] width 23 height 23
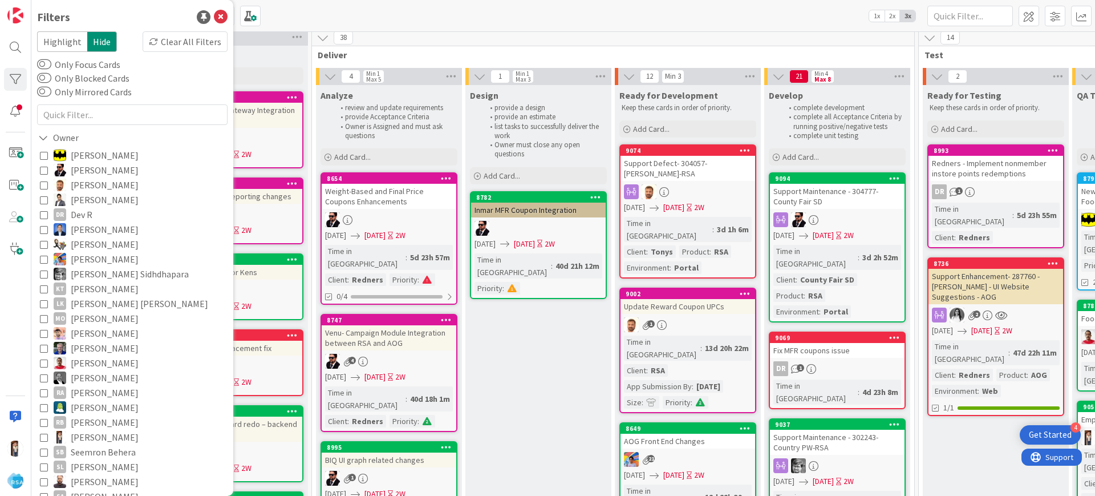
click at [43, 435] on icon at bounding box center [44, 437] width 8 height 8
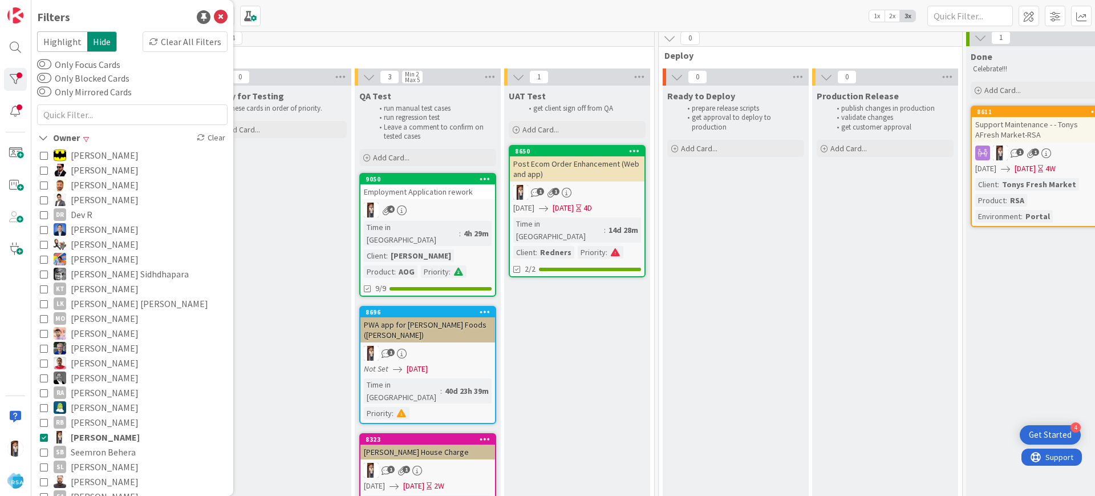
scroll to position [48, 1664]
